Goal: Information Seeking & Learning: Learn about a topic

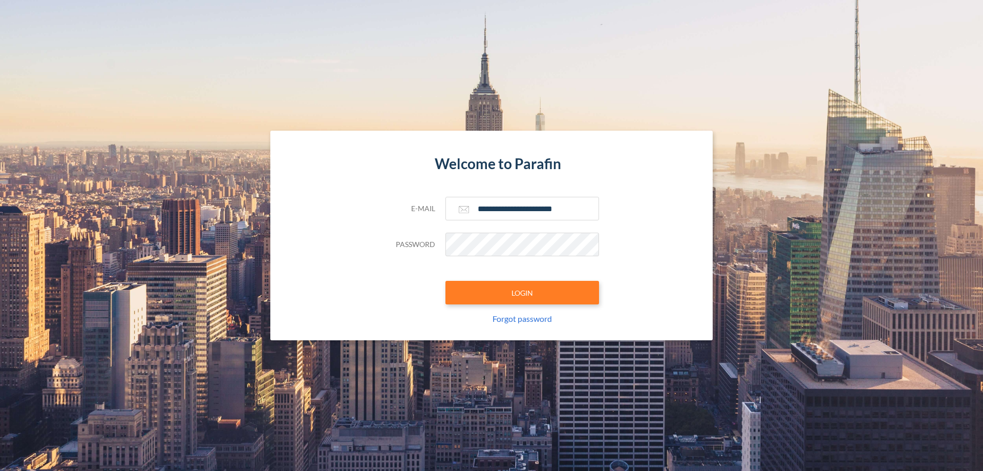
type input "**********"
click at [522, 292] on button "LOGIN" at bounding box center [523, 293] width 154 height 24
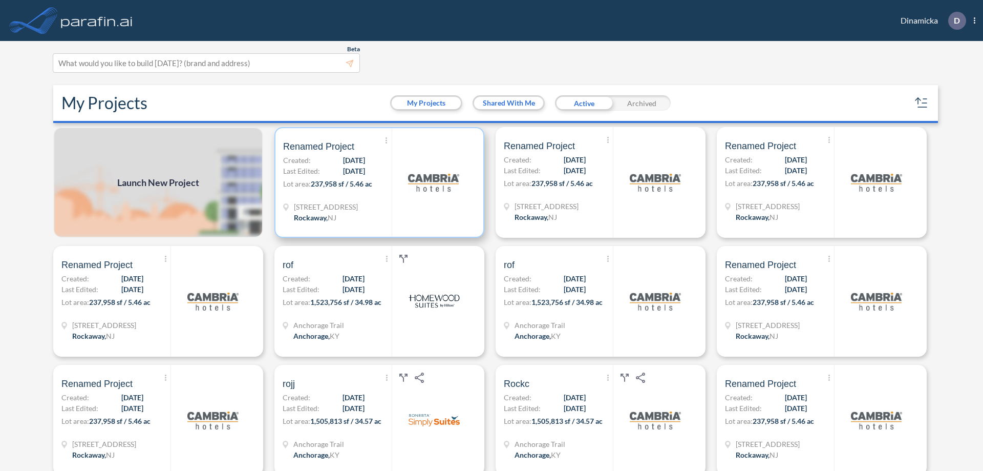
scroll to position [3, 0]
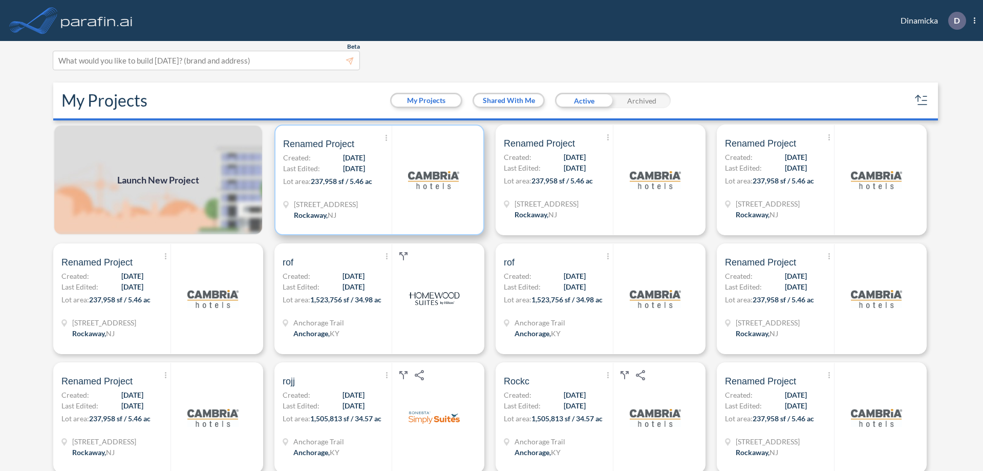
click at [377, 180] on p "Lot area: 237,958 sf / 5.46 ac" at bounding box center [337, 183] width 109 height 15
